Goal: Find specific page/section: Find specific page/section

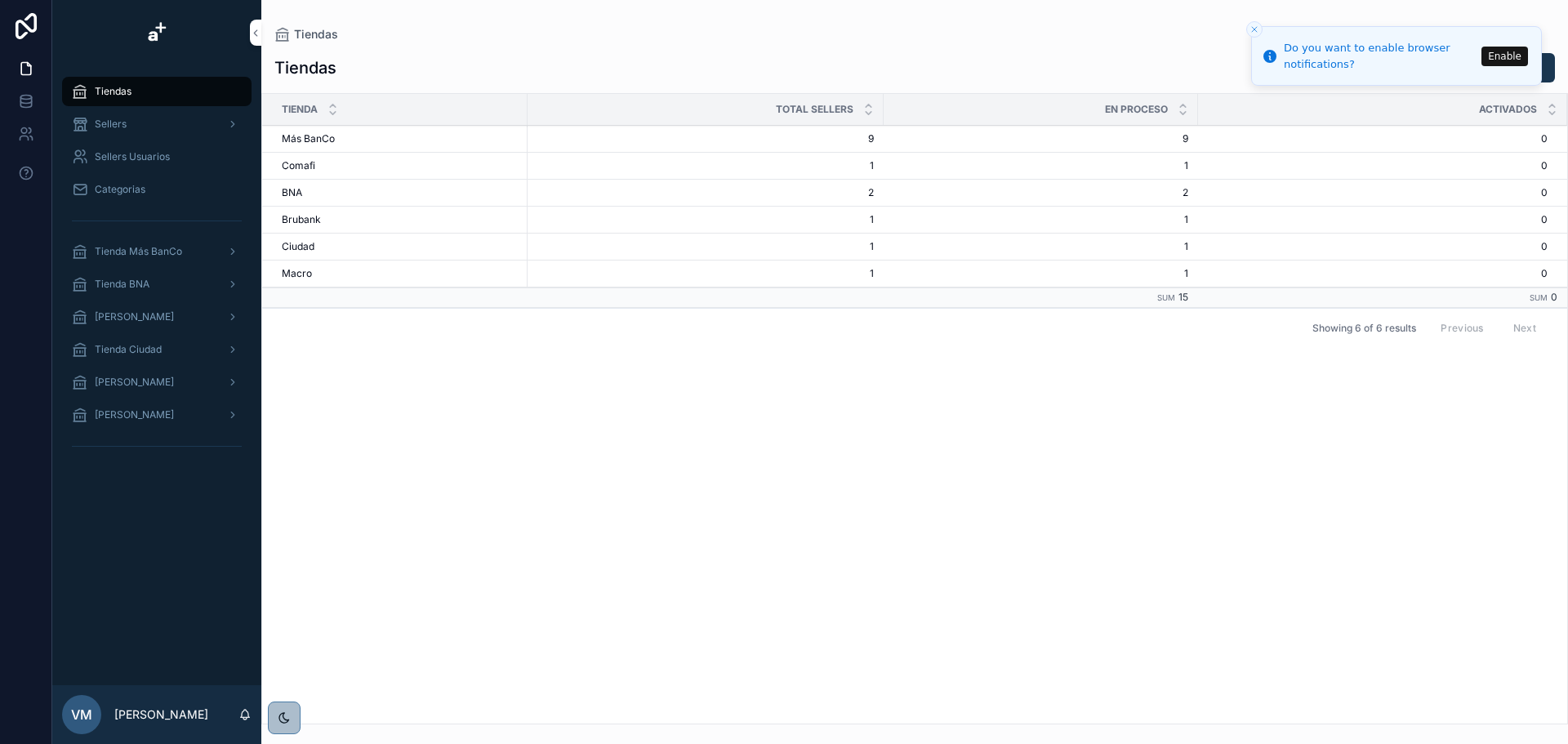
click at [156, 129] on div "Sellers" at bounding box center [156, 123] width 170 height 26
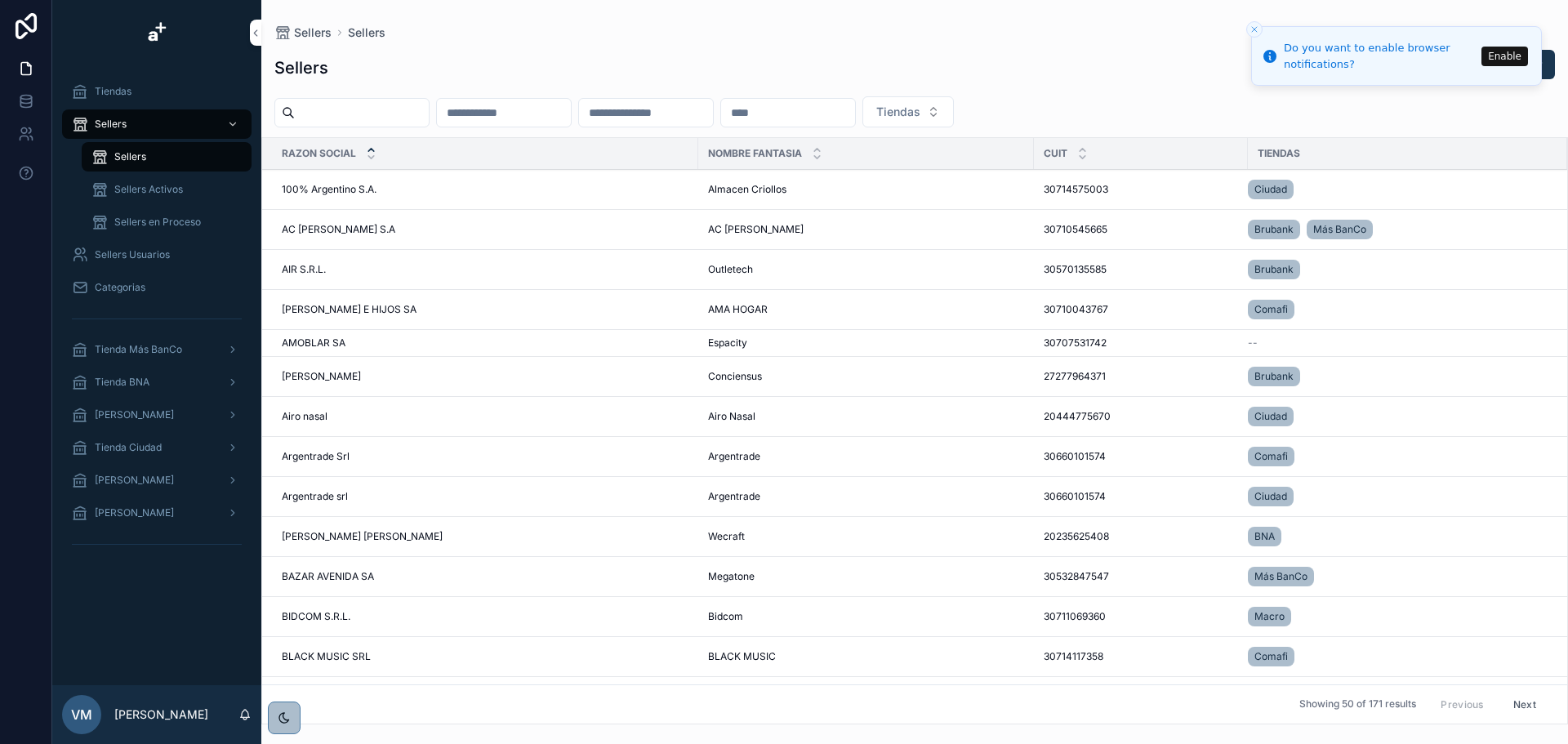
click at [142, 219] on span "Sellers en Proceso" at bounding box center [157, 222] width 86 height 13
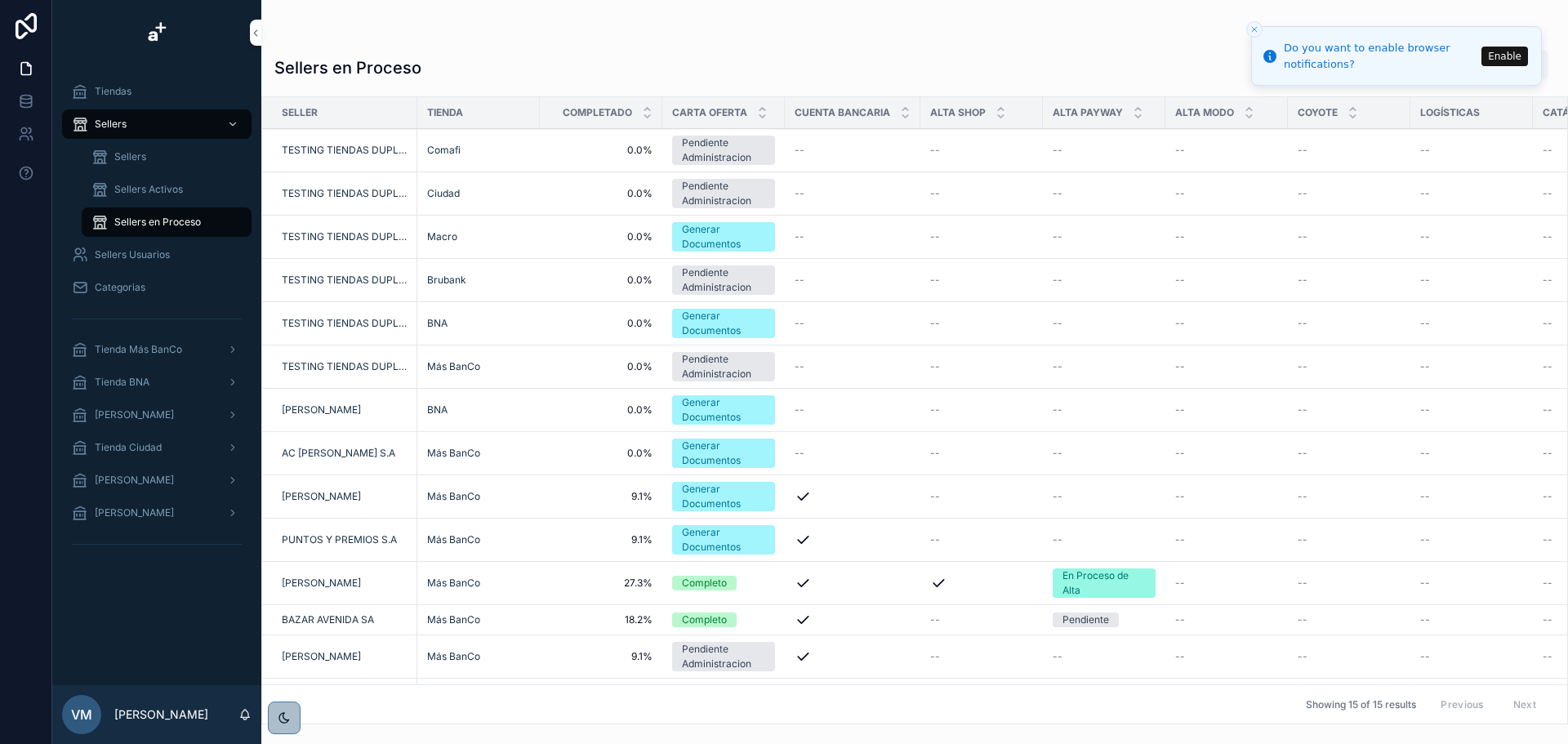
click at [145, 158] on span "Sellers" at bounding box center [130, 157] width 32 height 13
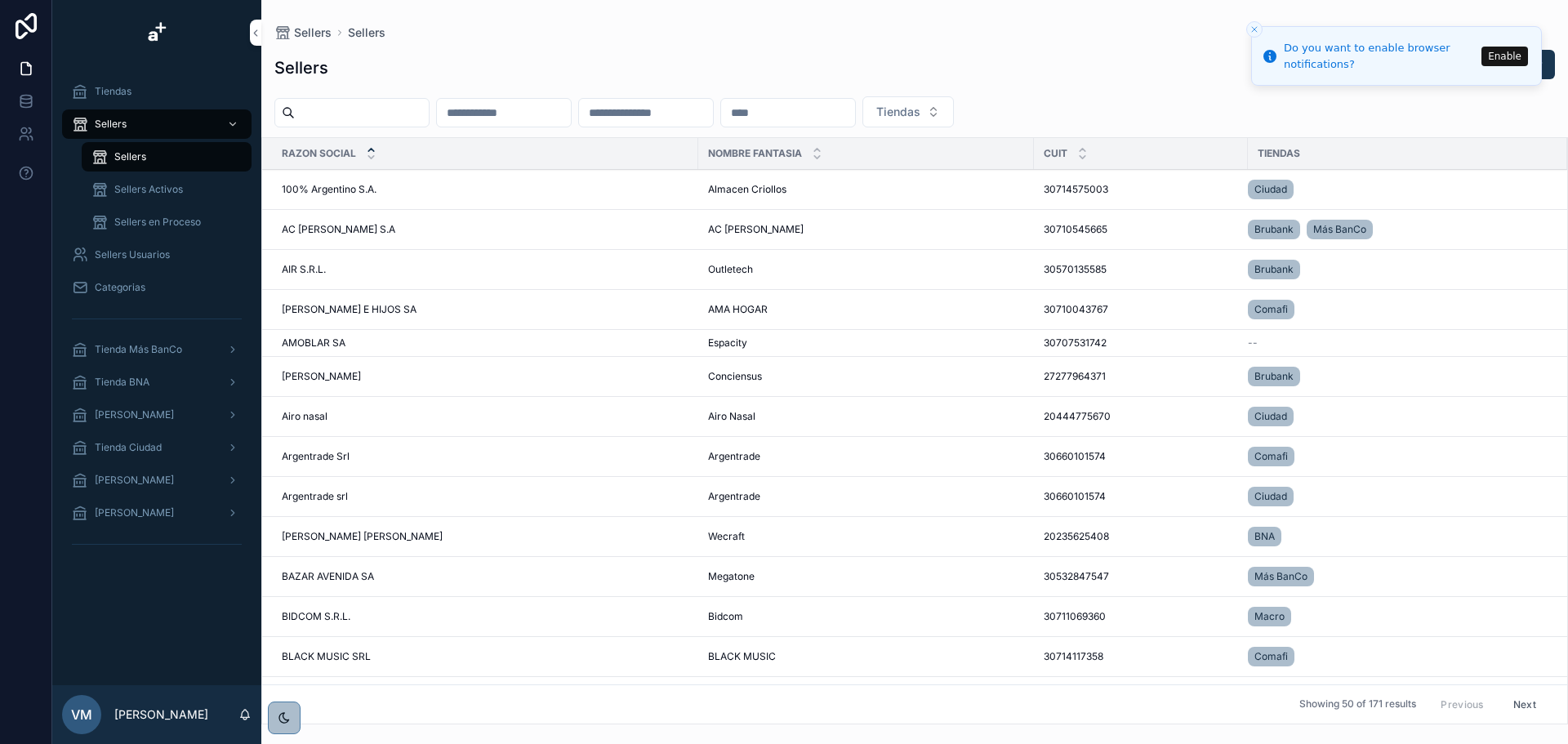
click at [234, 122] on icon "scrollable content" at bounding box center [232, 124] width 12 height 12
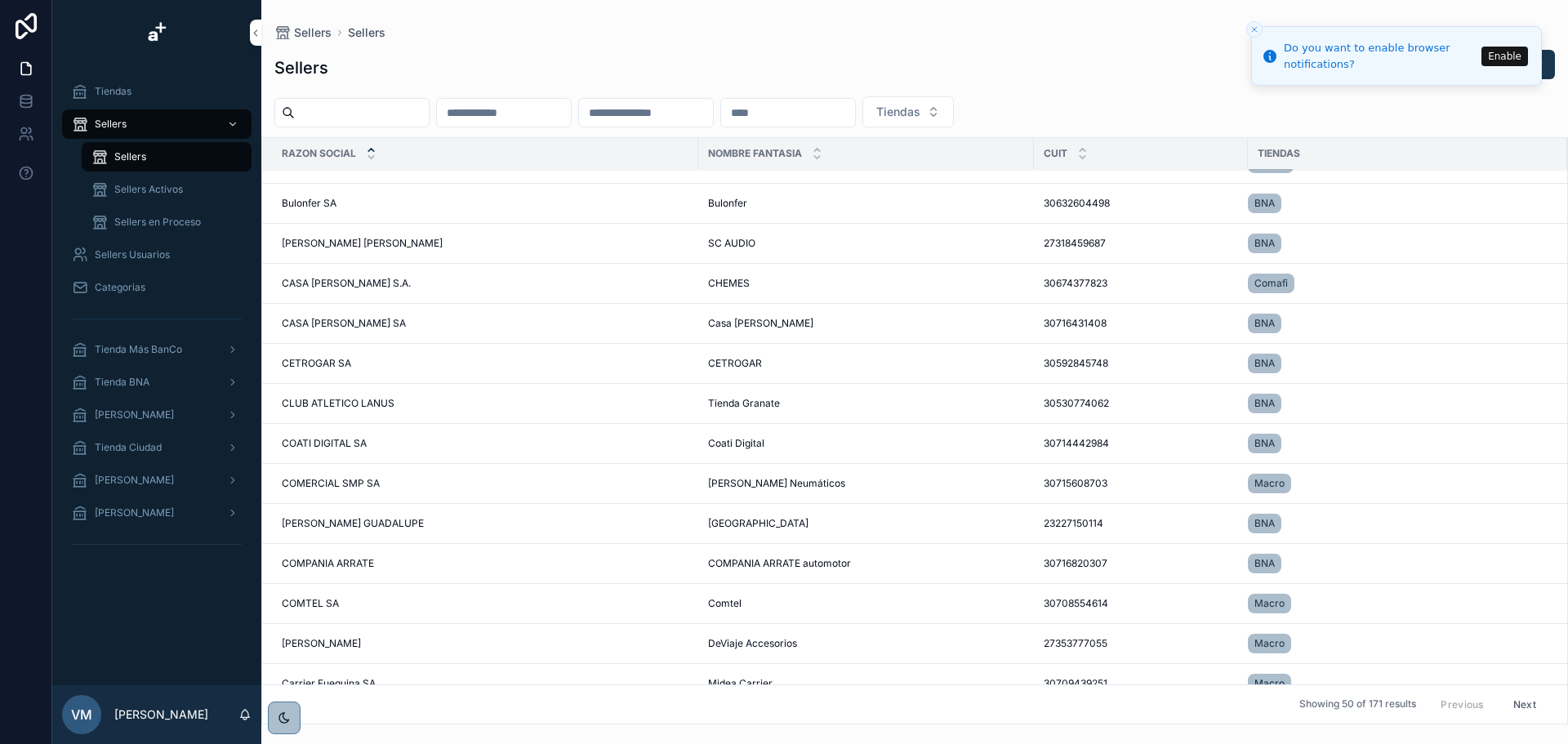
click at [1257, 29] on icon "Close toast" at bounding box center [1254, 29] width 10 height 10
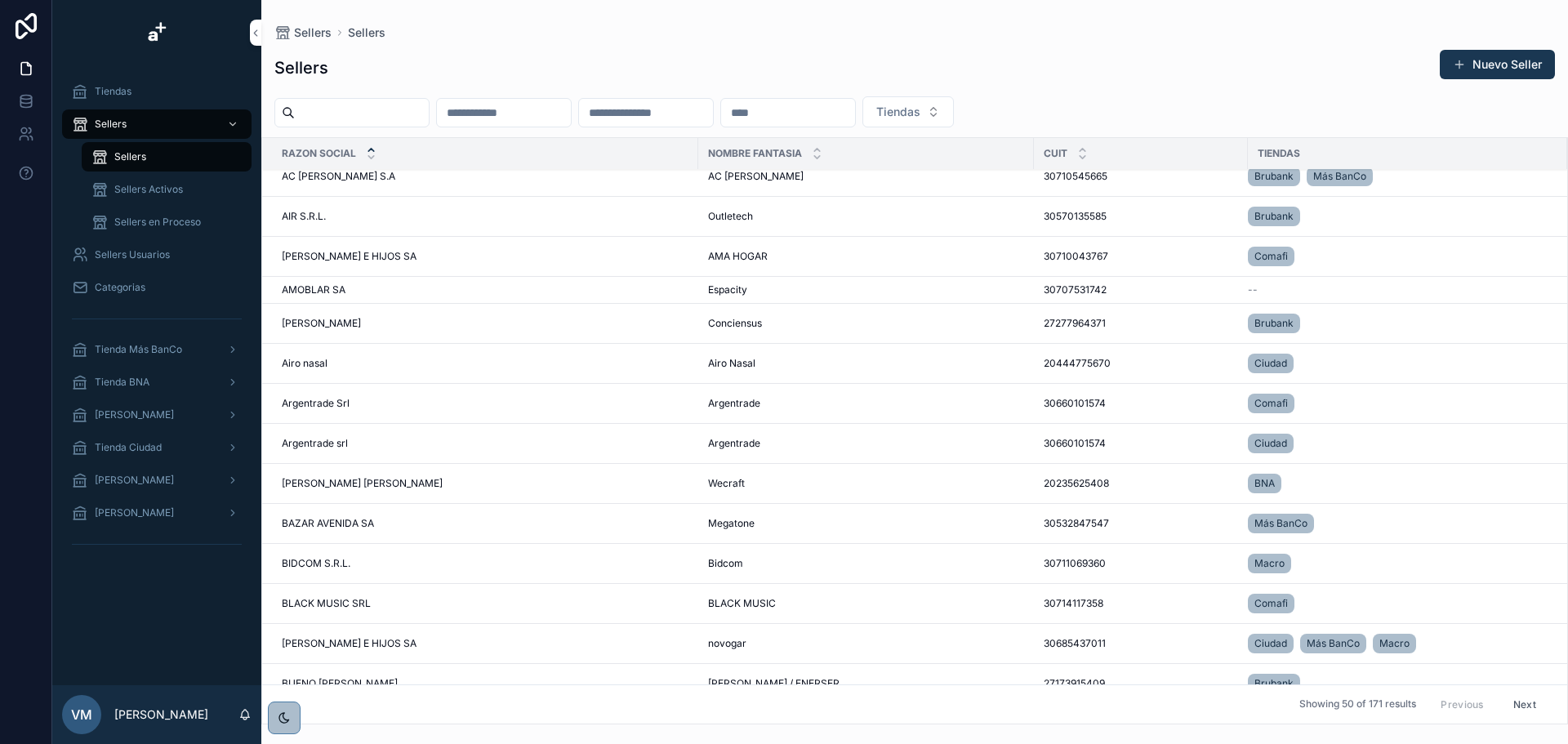
scroll to position [0, 0]
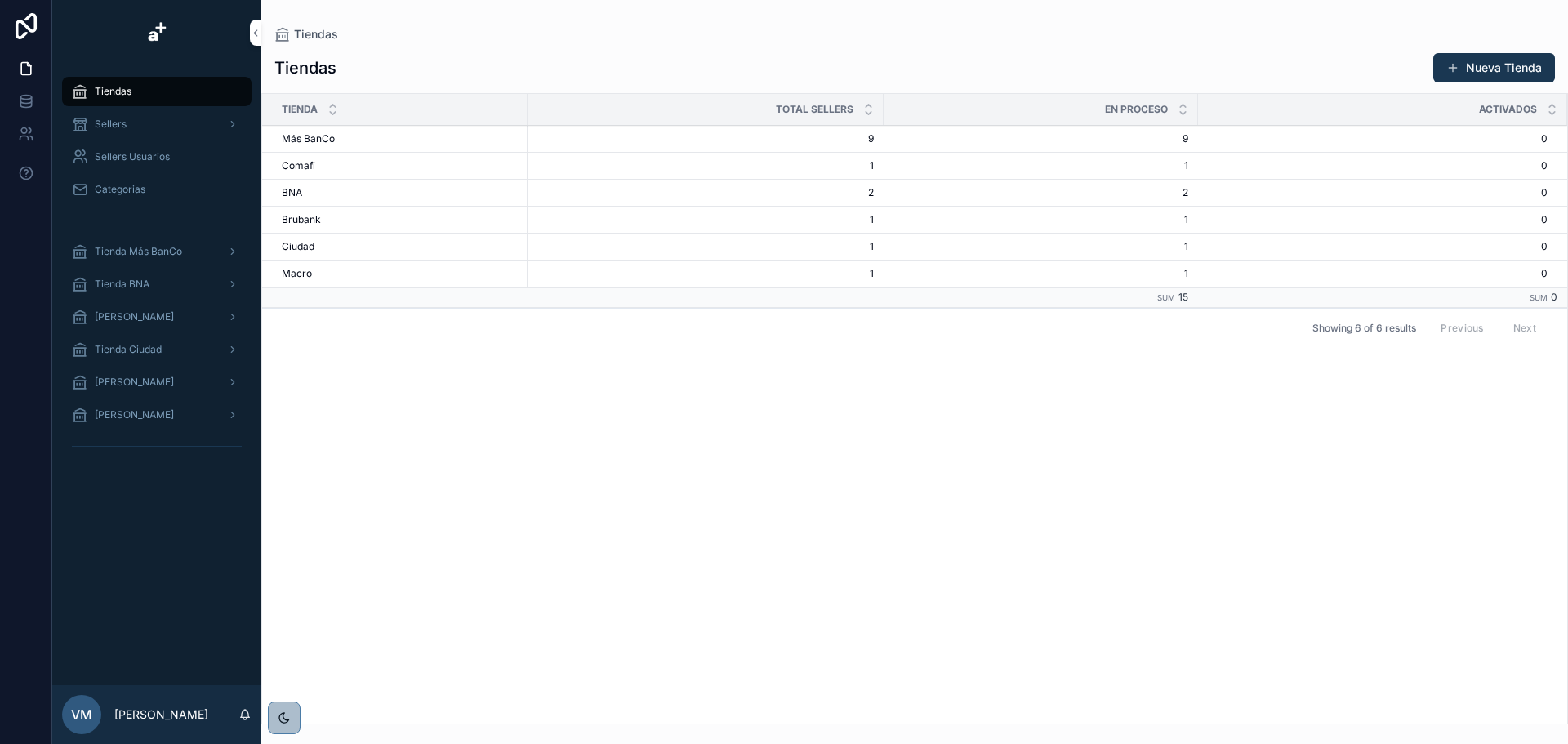
click at [160, 119] on div "Sellers" at bounding box center [156, 123] width 170 height 26
